Goal: Task Accomplishment & Management: Use online tool/utility

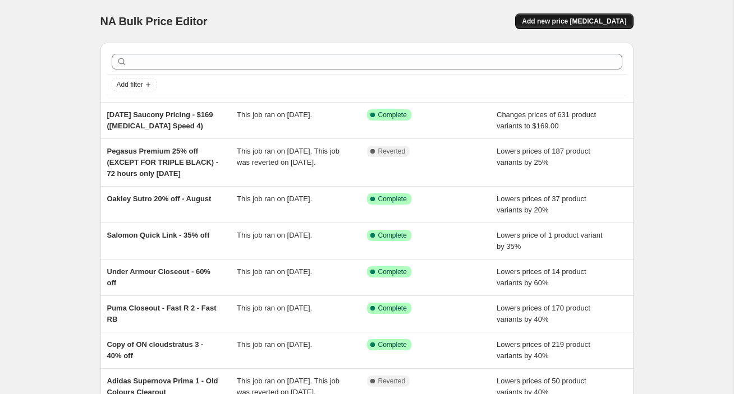
click at [582, 16] on button "Add new price [MEDICAL_DATA]" at bounding box center [574, 21] width 118 height 16
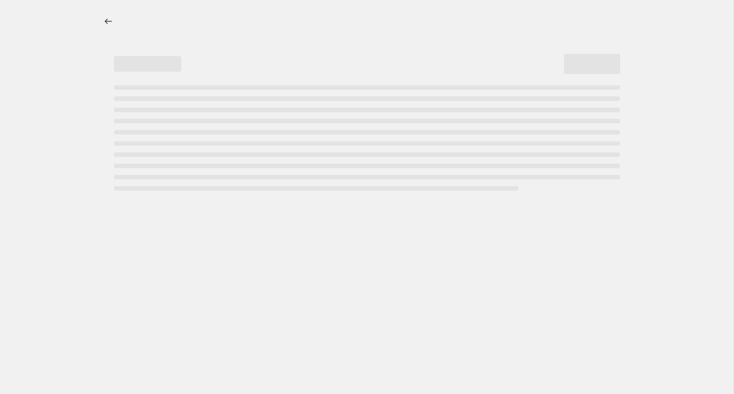
select select "percentage"
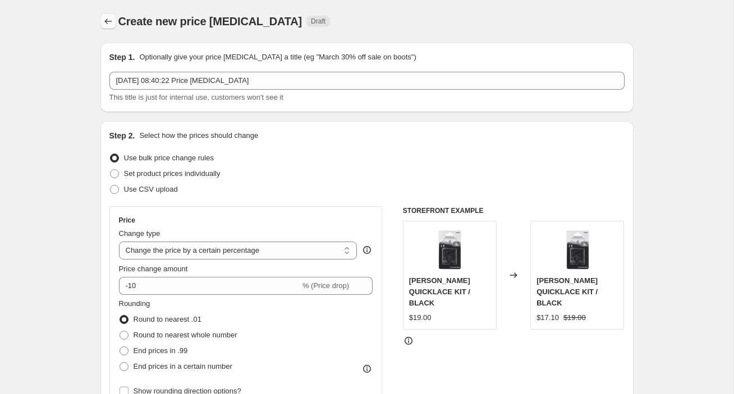
click at [103, 23] on icon "Price change jobs" at bounding box center [108, 21] width 11 height 11
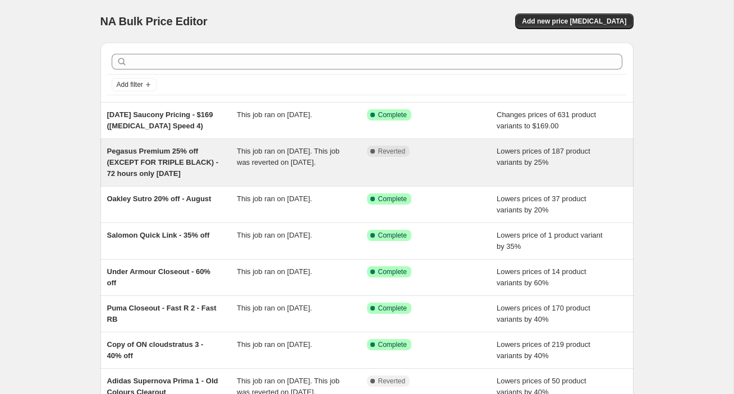
click at [149, 174] on span "Pegasus Premium 25% off (EXCEPT FOR TRIPLE BLACK) - 72 hours only [DATE]" at bounding box center [163, 162] width 112 height 31
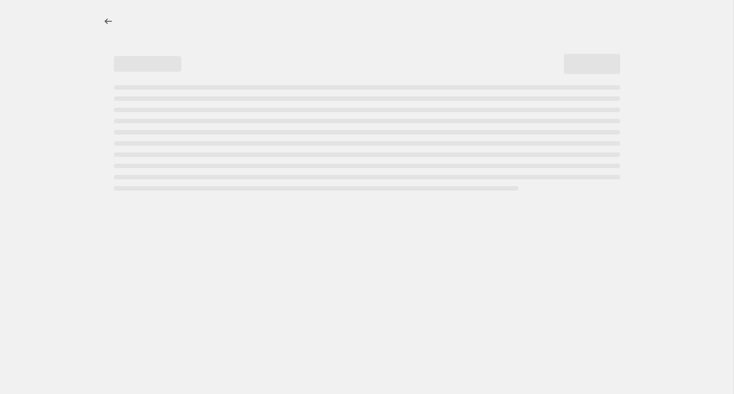
select select "percentage"
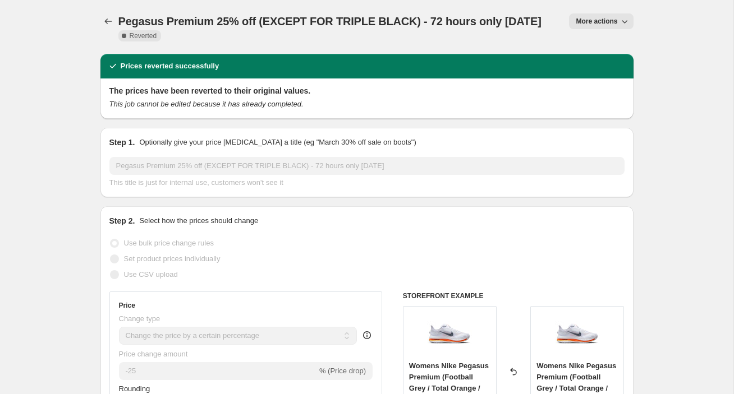
click at [612, 27] on button "More actions" at bounding box center [601, 21] width 64 height 16
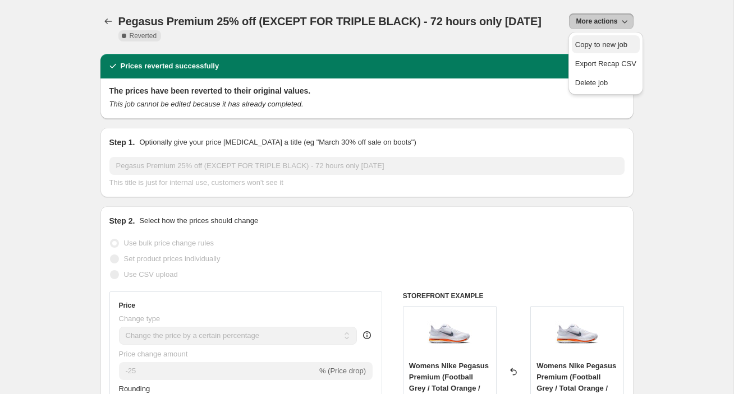
click at [611, 47] on span "Copy to new job" at bounding box center [601, 44] width 52 height 8
select select "percentage"
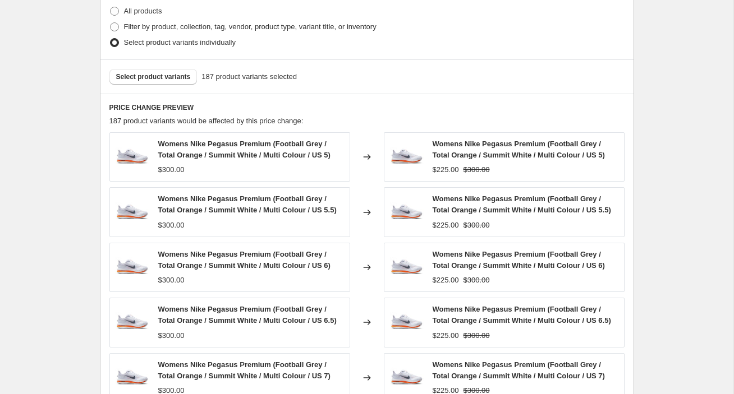
scroll to position [569, 0]
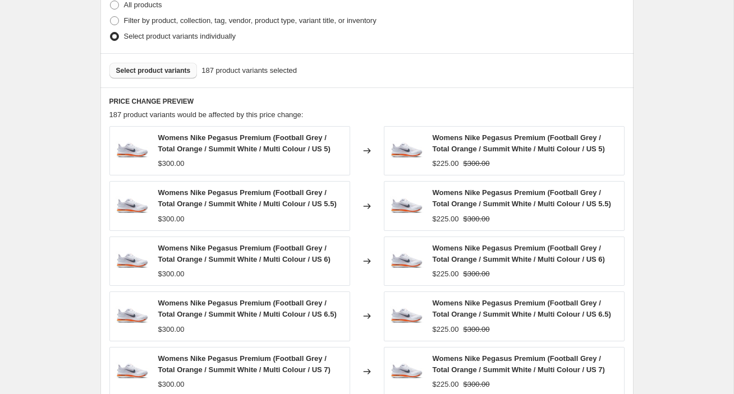
click at [167, 68] on span "Select product variants" at bounding box center [153, 70] width 75 height 9
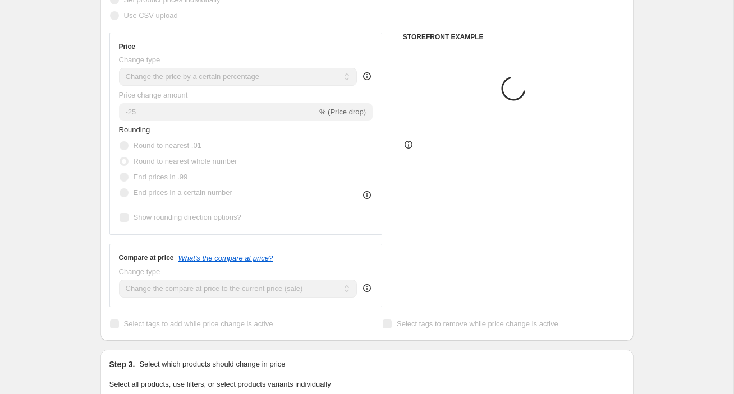
scroll to position [0, 0]
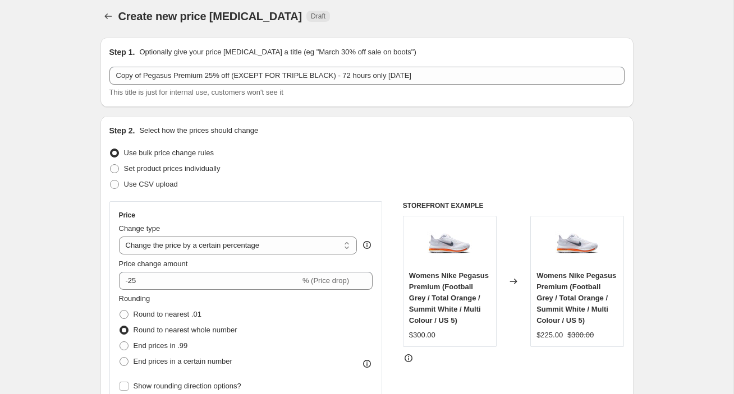
scroll to position [2, 0]
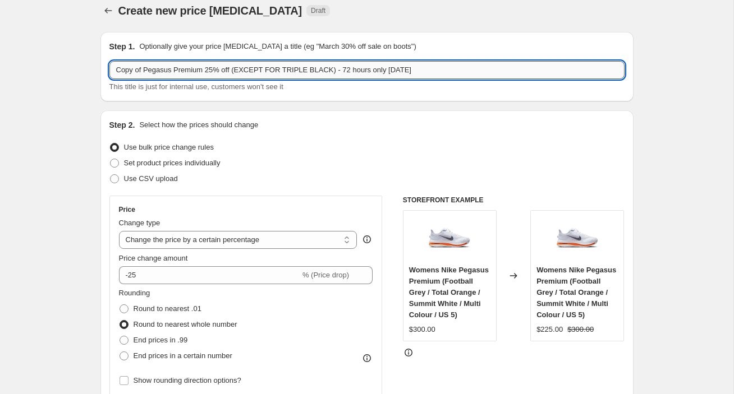
click at [474, 79] on input "Copy of Pegasus Premium 25% off (EXCEPT FOR TRIPLE BLACK) - 72 hours only [DATE]" at bounding box center [366, 70] width 515 height 18
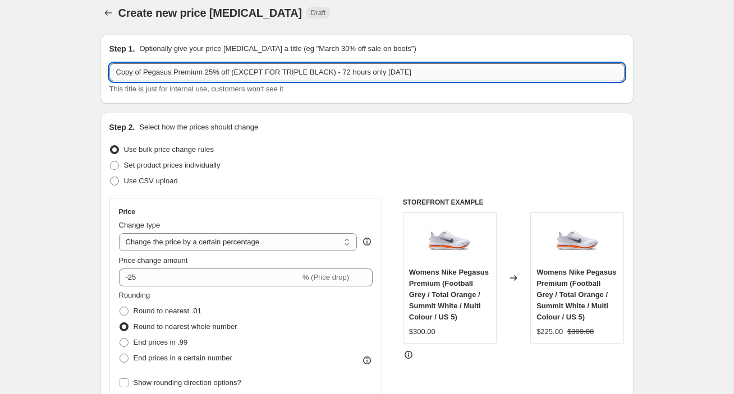
drag, startPoint x: 487, startPoint y: 73, endPoint x: 344, endPoint y: 77, distance: 143.1
click at [346, 76] on input "Copy of Pegasus Premium 25% off (EXCEPT FOR TRIPLE BLACK) - 72 hours only [DATE]" at bounding box center [366, 72] width 515 height 18
type input "Copy of Pegasus Premium 25% off (EXCEPT FOR TRIPLE BLACK) - Midday [DATE] to 11…"
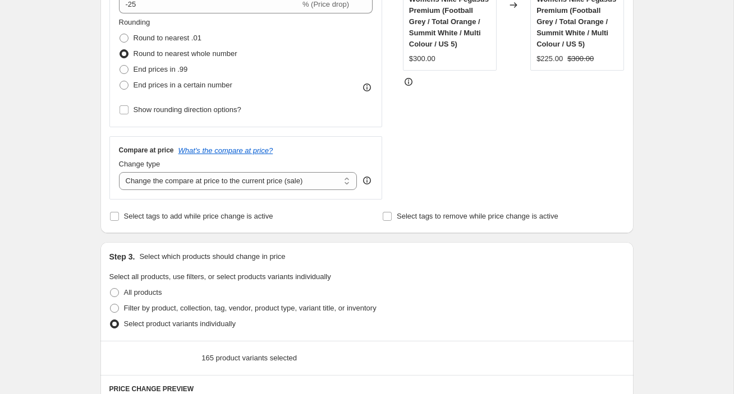
click at [62, 171] on div "Create new price [MEDICAL_DATA]. This page is ready Create new price [MEDICAL_D…" at bounding box center [366, 305] width 733 height 1174
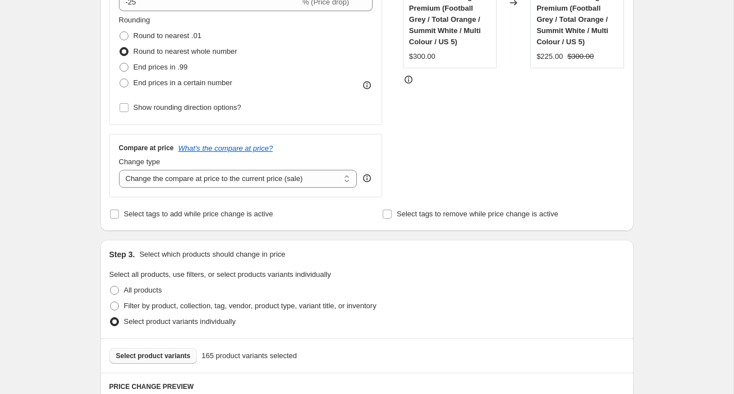
click at [64, 177] on div "Create new price [MEDICAL_DATA]. This page is ready Create new price [MEDICAL_D…" at bounding box center [366, 303] width 733 height 1174
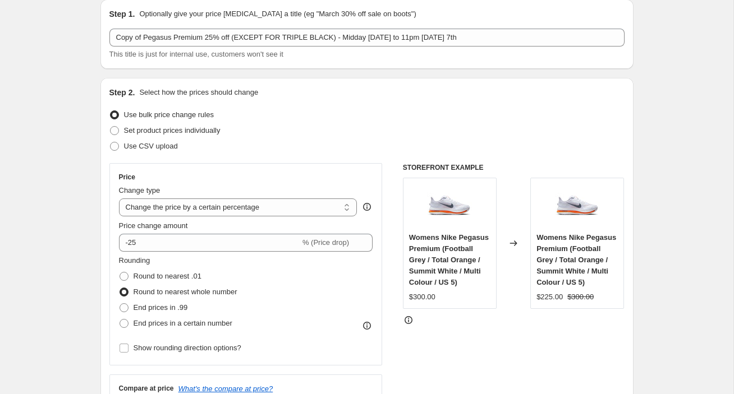
scroll to position [0, 0]
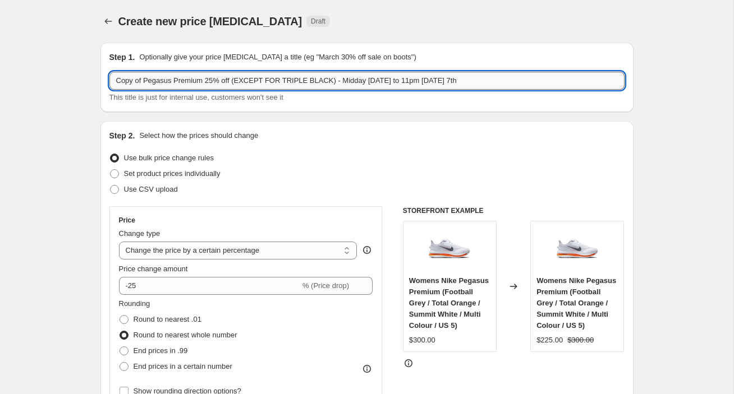
click at [423, 82] on input "Copy of Pegasus Premium 25% off (EXCEPT FOR TRIPLE BLACK) - Midday [DATE] to 11…" at bounding box center [366, 81] width 515 height 18
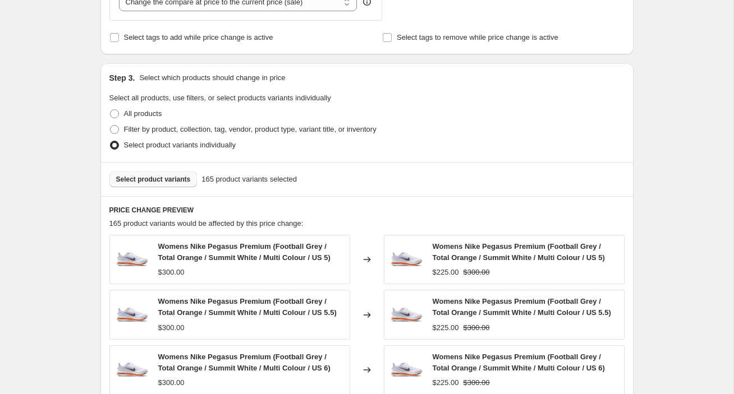
click at [98, 146] on div "Step 1. Optionally give your price [MEDICAL_DATA] a title (eg "March 30% off sa…" at bounding box center [362, 109] width 542 height 1072
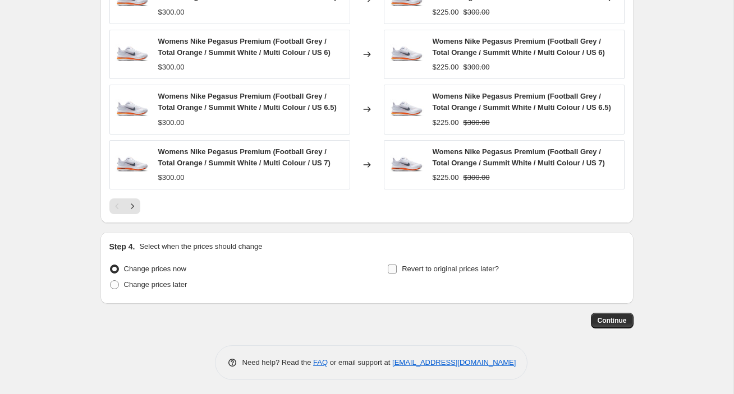
click at [409, 269] on span "Revert to original prices later?" at bounding box center [450, 269] width 97 height 8
click at [397, 269] on input "Revert to original prices later?" at bounding box center [392, 269] width 9 height 9
checkbox input "true"
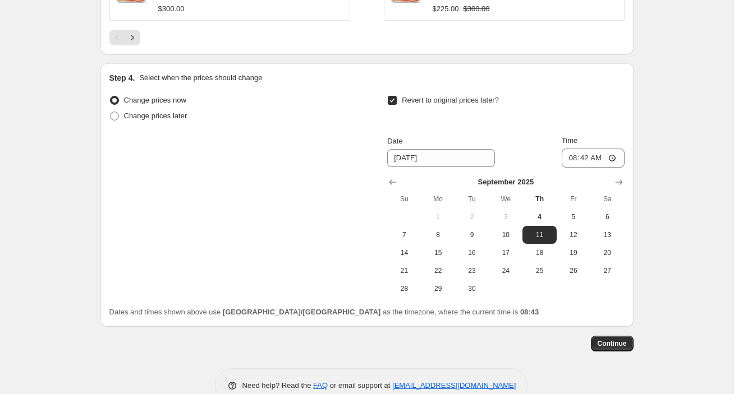
scroll to position [947, 0]
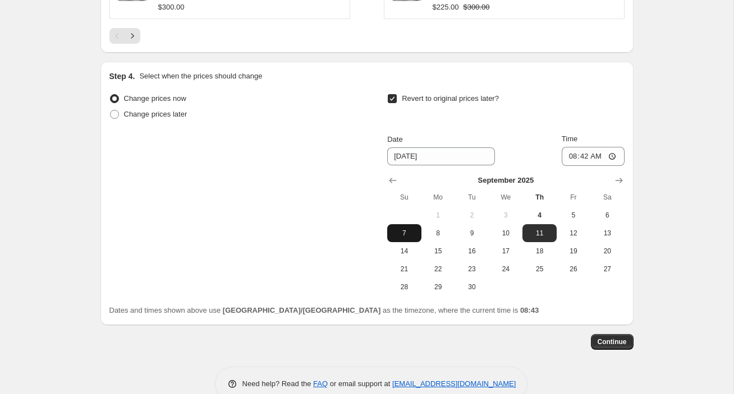
click at [410, 237] on span "7" at bounding box center [404, 233] width 25 height 9
type input "[DATE]"
click at [576, 160] on input "08:42" at bounding box center [593, 156] width 63 height 19
click at [583, 158] on input "11:42" at bounding box center [593, 156] width 63 height 19
click at [593, 158] on input "11:42" at bounding box center [593, 156] width 63 height 19
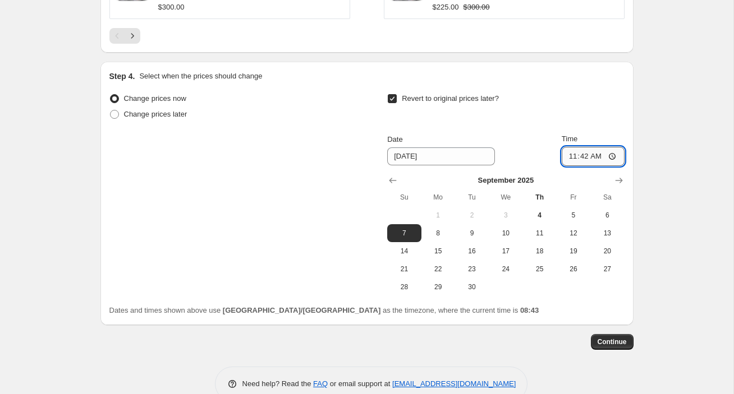
type input "23:42"
click at [615, 343] on span "Continue" at bounding box center [612, 342] width 29 height 9
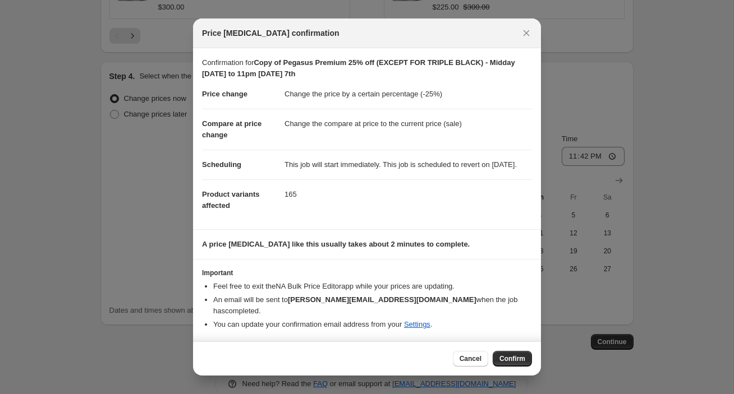
click at [513, 359] on span "Confirm" at bounding box center [512, 359] width 26 height 9
type input "Copy of Pegasus Premium 25% off (EXCEPT FOR TRIPLE BLACK) - Midday [DATE] to 11…"
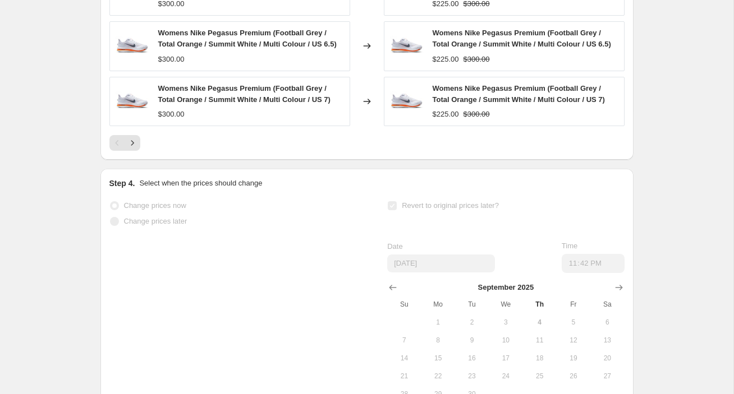
scroll to position [976, 0]
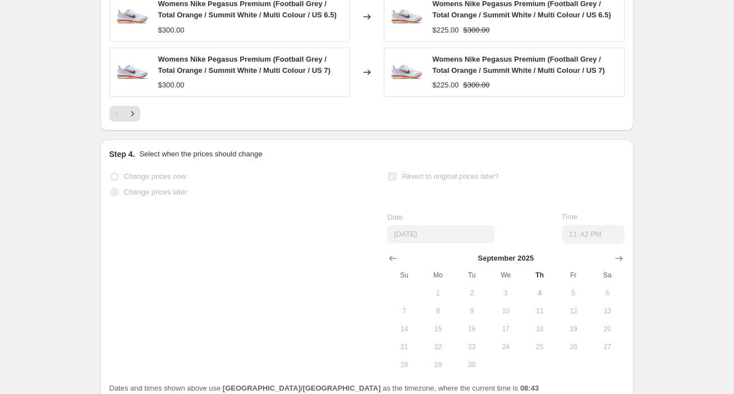
select select "percentage"
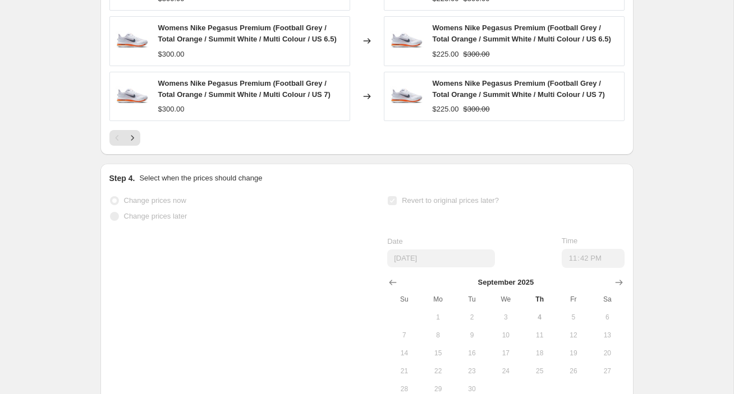
scroll to position [0, 0]
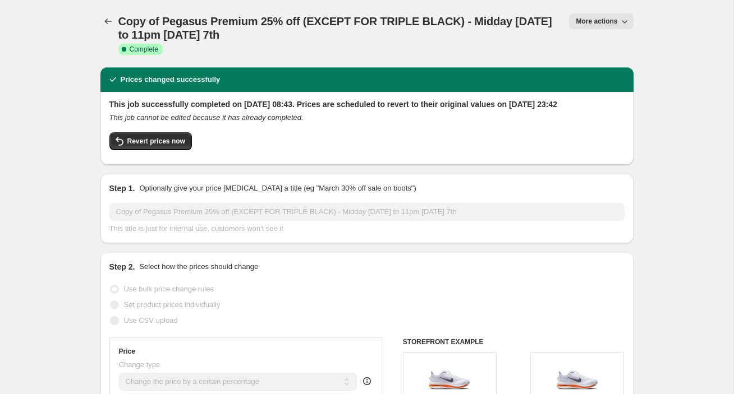
click at [110, 22] on icon "Price change jobs" at bounding box center [108, 21] width 11 height 11
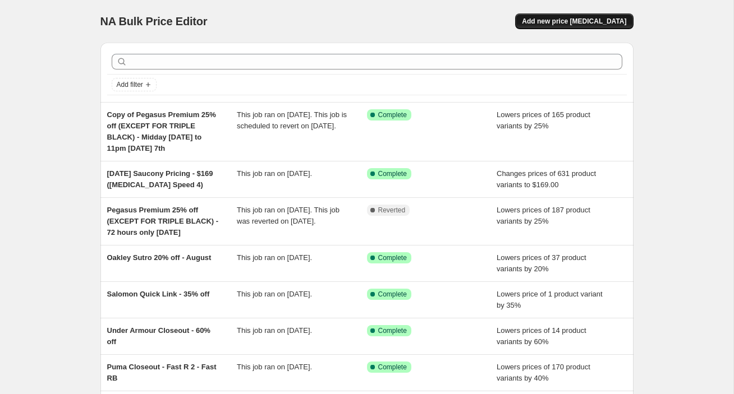
click at [616, 24] on span "Add new price [MEDICAL_DATA]" at bounding box center [574, 21] width 104 height 9
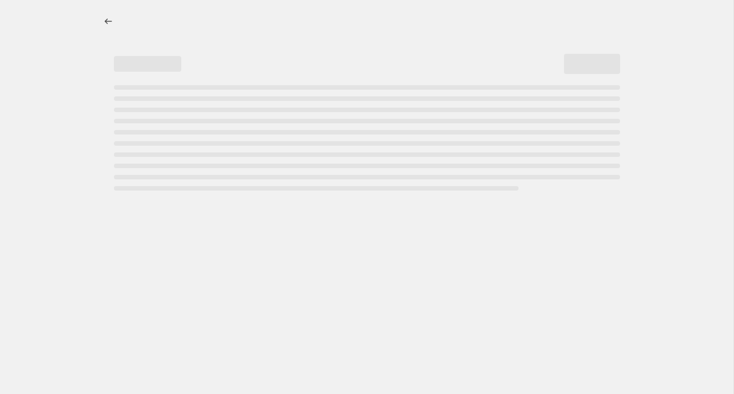
select select "percentage"
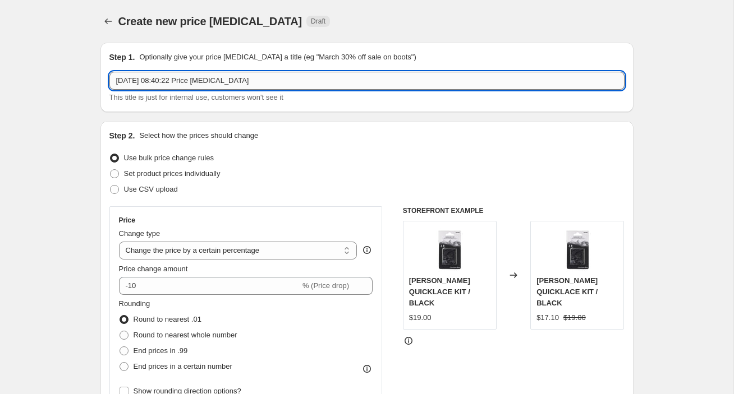
click at [151, 87] on input "[DATE] 08:40:22 Price [MEDICAL_DATA]" at bounding box center [366, 81] width 515 height 18
type input "Old ON Cloudspike 40% off closeout"
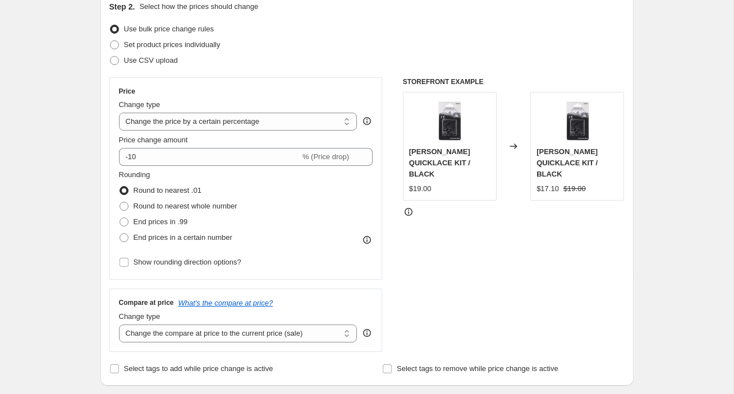
scroll to position [130, 0]
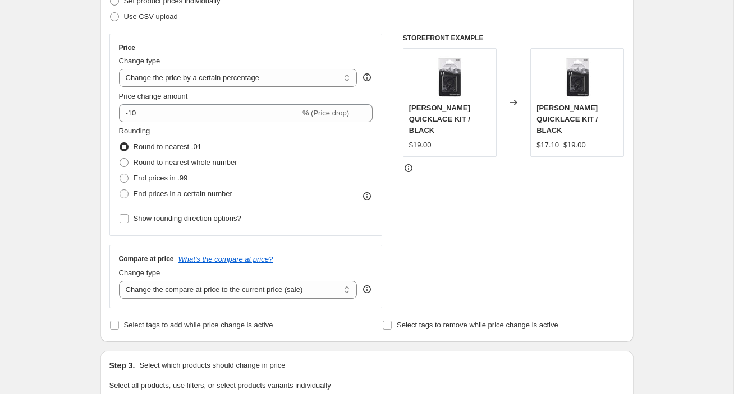
scroll to position [169, 0]
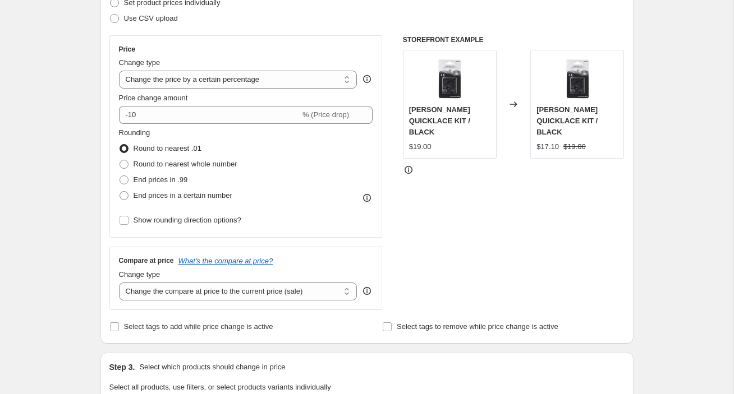
click at [77, 199] on div "Create new price [MEDICAL_DATA]. This page is ready Create new price [MEDICAL_D…" at bounding box center [366, 395] width 733 height 1132
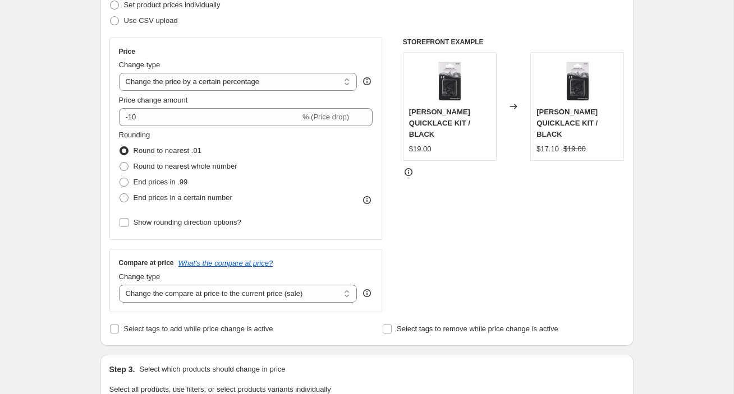
click at [73, 127] on div "Create new price [MEDICAL_DATA]. This page is ready Create new price [MEDICAL_D…" at bounding box center [366, 397] width 733 height 1132
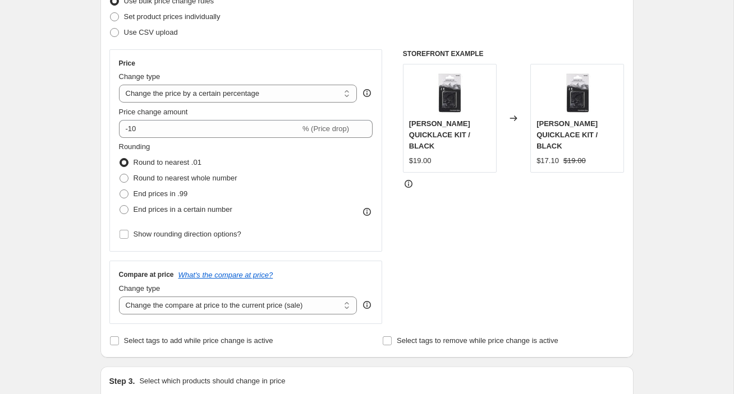
scroll to position [157, 0]
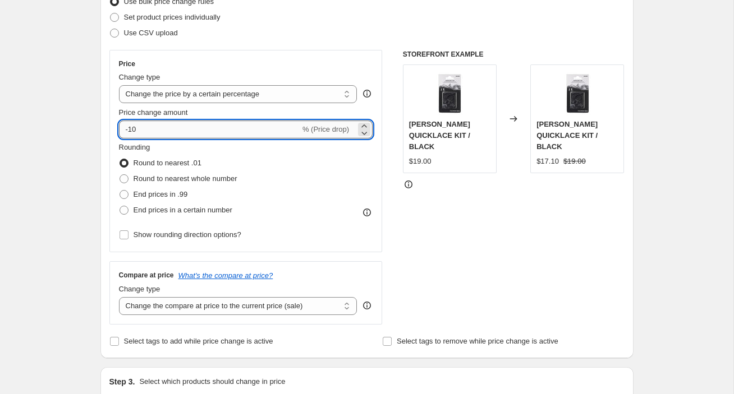
click at [204, 135] on input "-10" at bounding box center [209, 130] width 181 height 18
type input "-1"
type input "4"
click at [130, 122] on input "75" at bounding box center [203, 130] width 168 height 18
click at [131, 131] on input "75" at bounding box center [203, 130] width 168 height 18
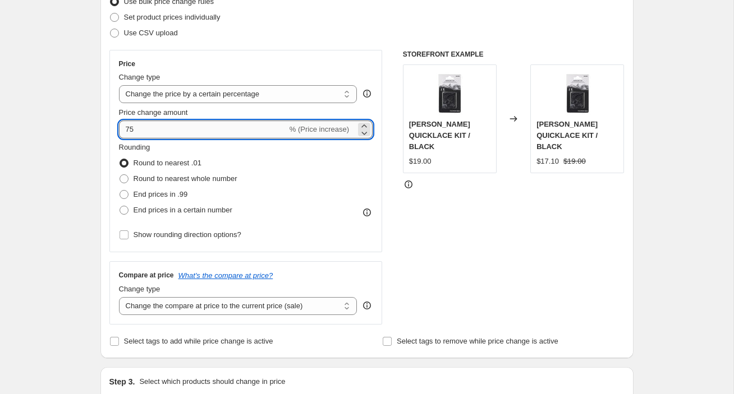
click at [131, 131] on input "75" at bounding box center [203, 130] width 168 height 18
type input "50"
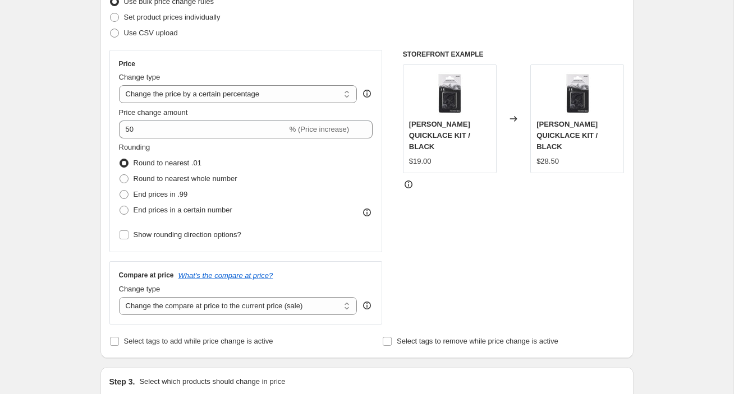
click at [111, 151] on div "Price Change type Change the price to a certain amount Change the price by a ce…" at bounding box center [245, 151] width 273 height 203
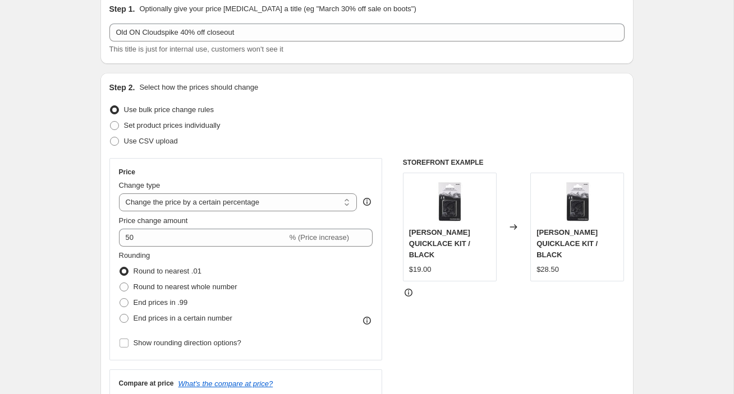
scroll to position [0, 0]
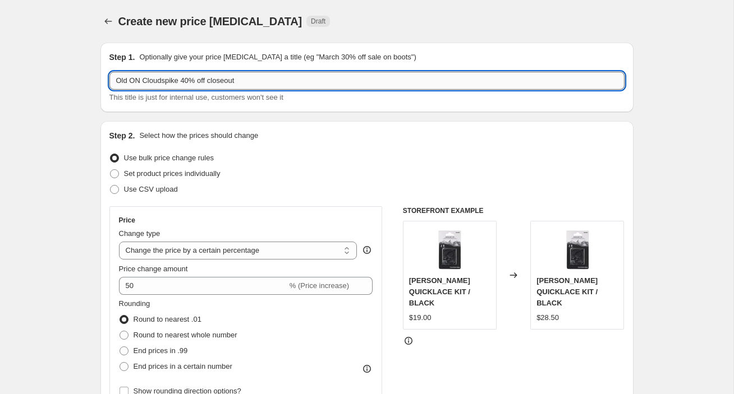
click at [192, 79] on input "Old ON Cloudspike 40% off closeout" at bounding box center [366, 81] width 515 height 18
click at [255, 76] on input "Old ON Cloudspike 50% off closeout" at bounding box center [366, 81] width 515 height 18
type input "Old ON Cloudspike 50% off closeout final sale"
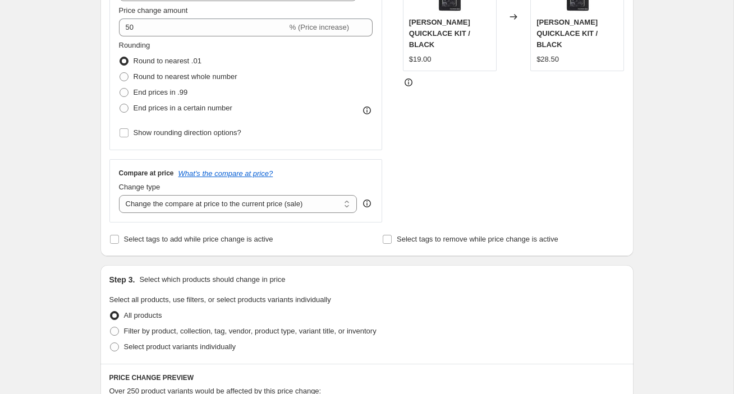
scroll to position [323, 0]
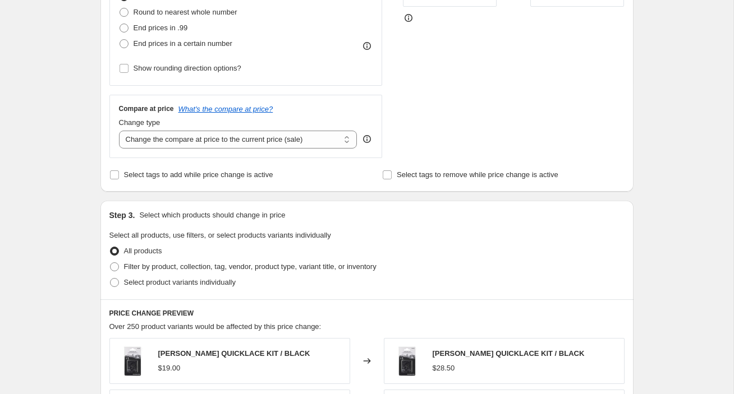
drag, startPoint x: 76, startPoint y: 160, endPoint x: 82, endPoint y: 167, distance: 9.1
click at [76, 160] on div "Create new price [MEDICAL_DATA]. This page is ready Create new price [MEDICAL_D…" at bounding box center [366, 243] width 733 height 1132
click at [145, 173] on span "Select tags to add while price change is active" at bounding box center [198, 175] width 149 height 8
click at [119, 173] on input "Select tags to add while price change is active" at bounding box center [114, 175] width 9 height 9
checkbox input "true"
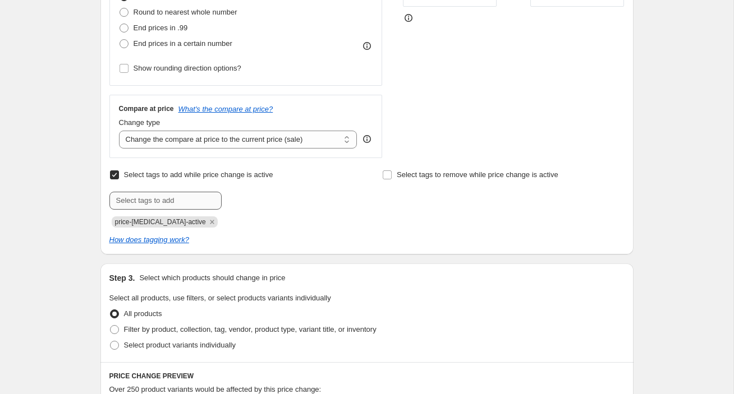
click at [126, 186] on div "Select tags to add while price change is active Submit price-[MEDICAL_DATA]-act…" at bounding box center [230, 197] width 242 height 61
click at [135, 199] on input "text" at bounding box center [165, 201] width 112 height 18
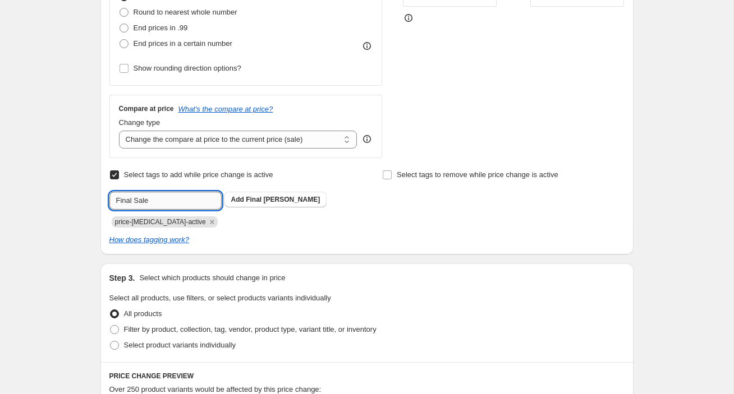
type input "Final Sale"
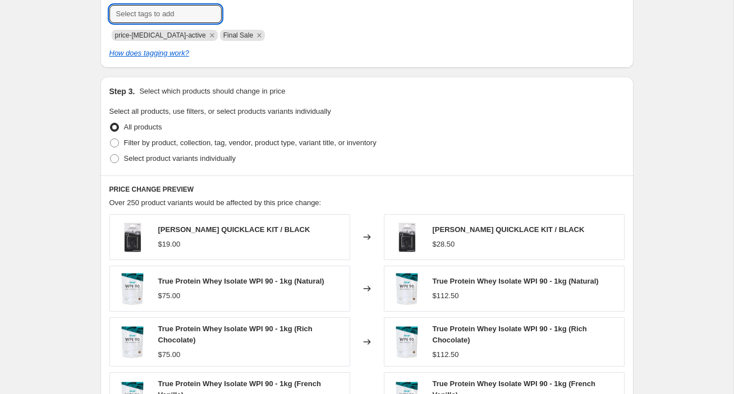
scroll to position [524, 0]
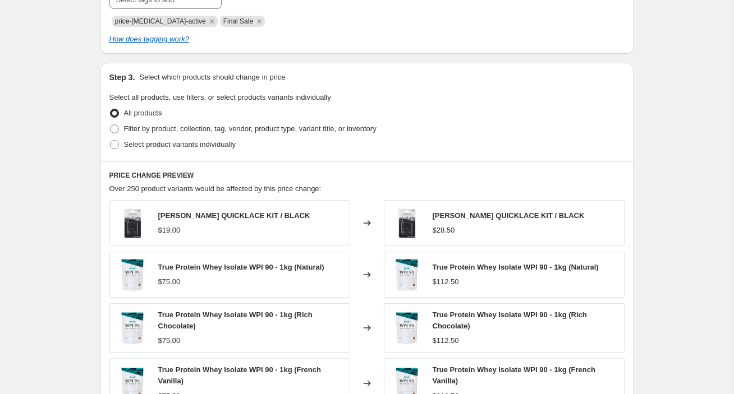
click at [81, 210] on div "Create new price [MEDICAL_DATA]. This page is ready Create new price [MEDICAL_D…" at bounding box center [366, 73] width 733 height 1195
click at [162, 145] on span "Select product variants individually" at bounding box center [180, 144] width 112 height 8
click at [111, 141] on input "Select product variants individually" at bounding box center [110, 140] width 1 height 1
radio input "true"
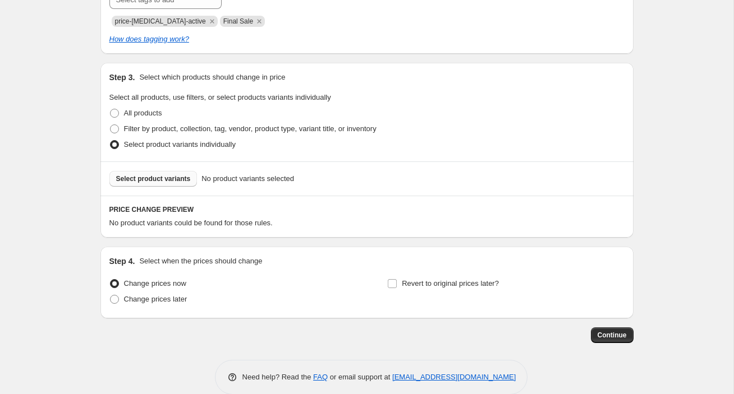
click at [156, 177] on span "Select product variants" at bounding box center [153, 178] width 75 height 9
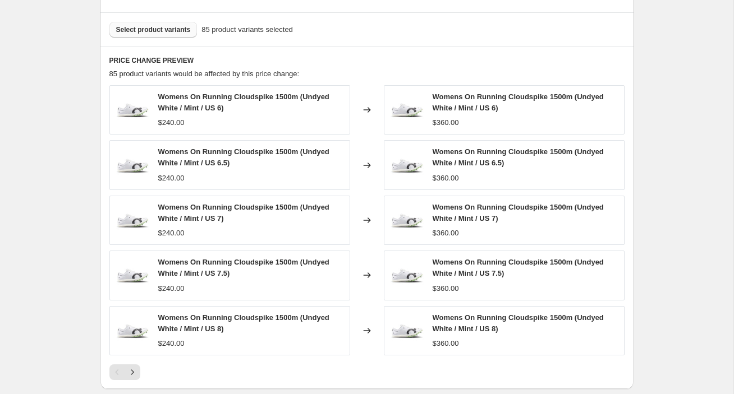
scroll to position [842, 0]
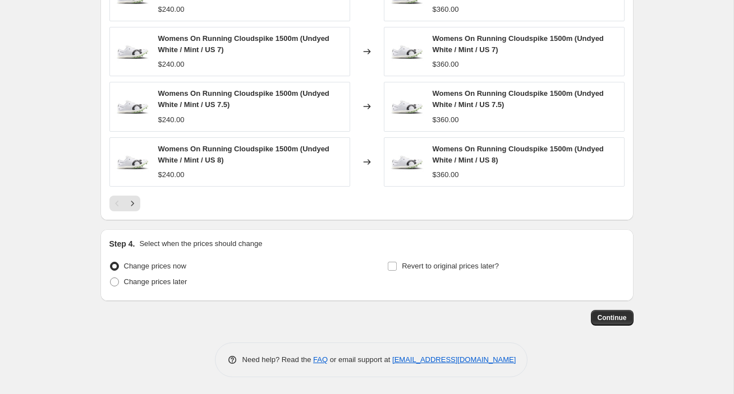
click at [616, 317] on span "Continue" at bounding box center [612, 318] width 29 height 9
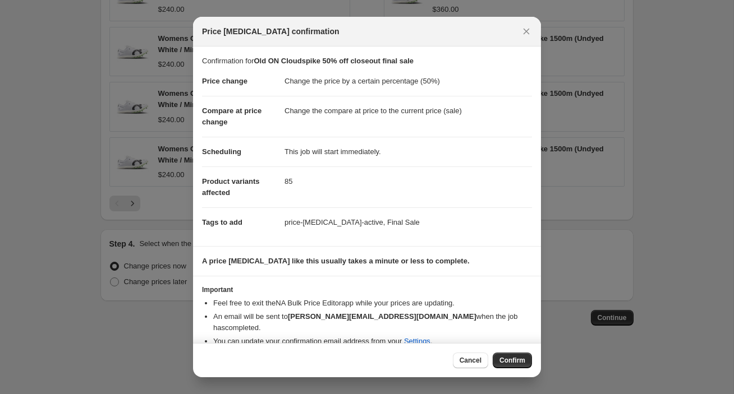
click at [520, 360] on span "Confirm" at bounding box center [512, 360] width 26 height 9
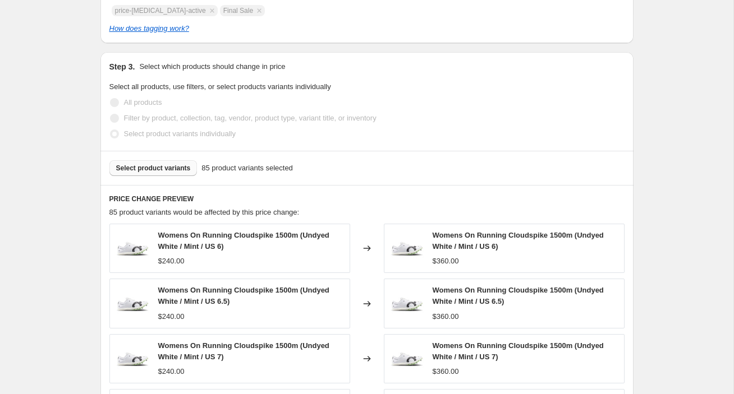
scroll to position [489, 0]
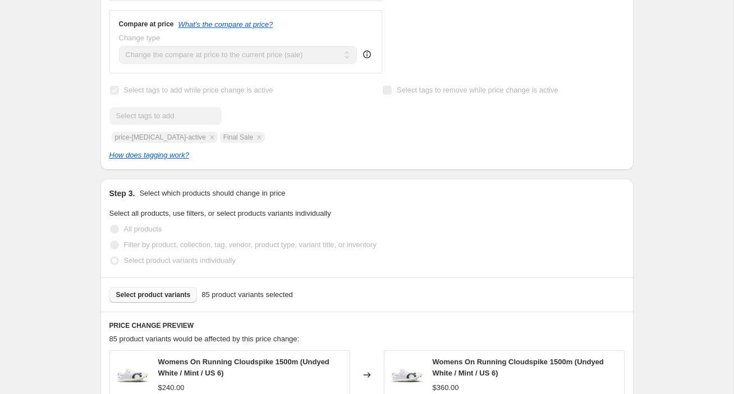
click at [672, 225] on div "Old ON Cloudspike 50% off closeout final sale. This page is ready Old ON Clouds…" at bounding box center [366, 157] width 733 height 1293
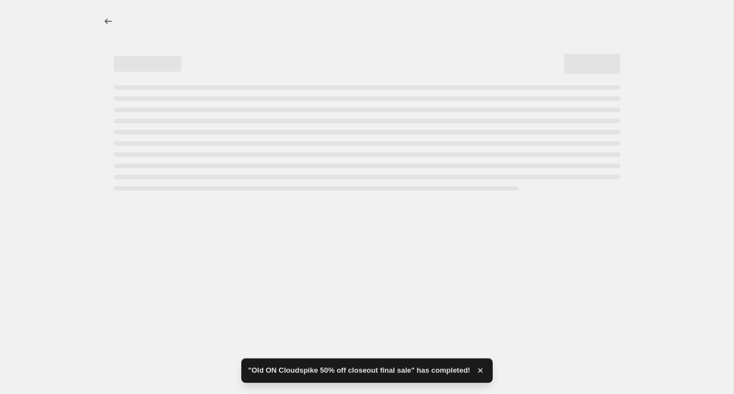
select select "percentage"
